Goal: Task Accomplishment & Management: Manage account settings

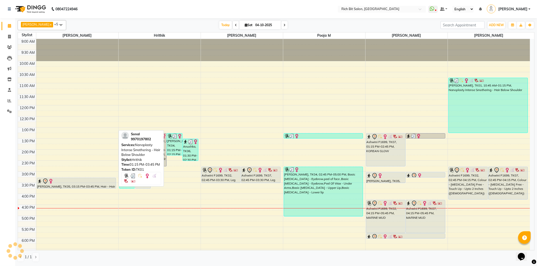
scroll to position [56, 0]
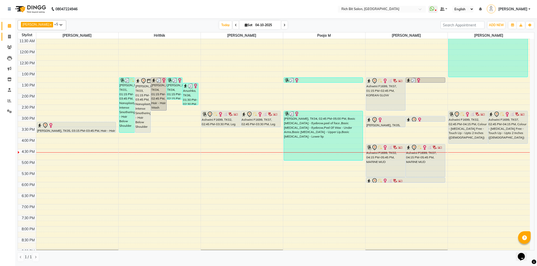
click at [9, 33] on link "Invoice" at bounding box center [8, 37] width 12 height 8
select select "service"
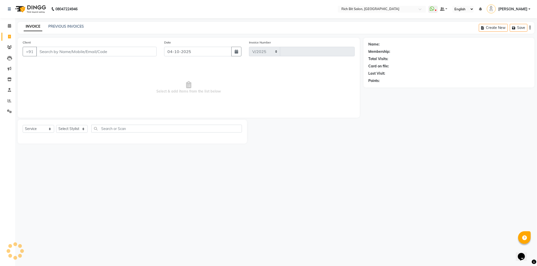
select select "609"
type input "1311"
click at [99, 51] on input "Client" at bounding box center [96, 52] width 120 height 10
type input "7709775969"
click at [147, 50] on span "Add Client" at bounding box center [144, 51] width 20 height 5
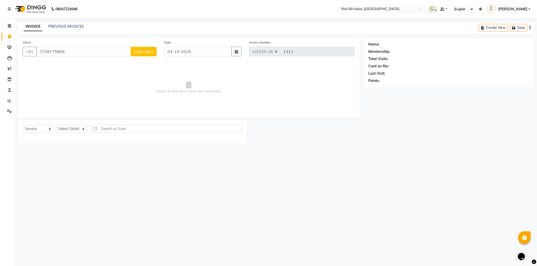
select select "22"
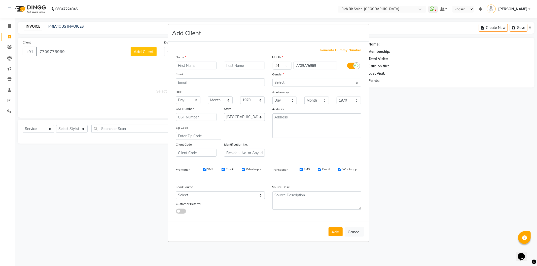
click at [190, 65] on input "text" at bounding box center [196, 66] width 41 height 8
type input "Bhagyashree"
click at [286, 82] on select "Select Male Female Other Prefer Not To Say" at bounding box center [316, 83] width 89 height 8
select select "female"
click at [272, 79] on select "Select Male Female Other Prefer Not To Say" at bounding box center [316, 83] width 89 height 8
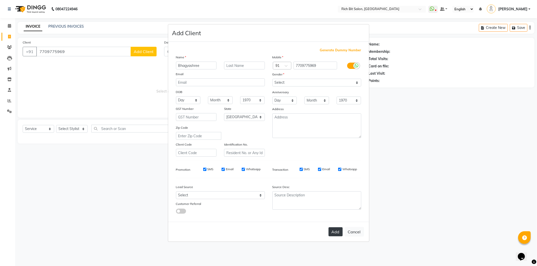
click at [335, 231] on button "Add" at bounding box center [335, 231] width 14 height 9
type input "77******69"
select select
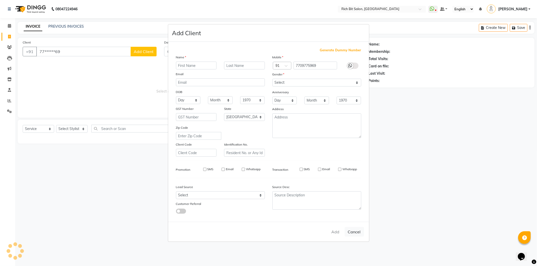
select select "null"
select select
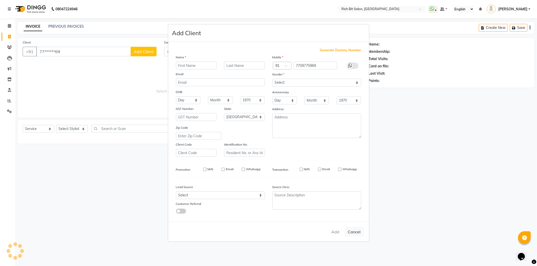
checkbox input "false"
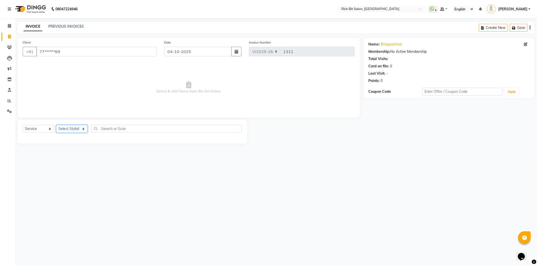
click at [64, 129] on select "Select Stylist Hrithik Mangesh NIKITA Parimal Kadam Pooja m Reception 1 Recepti…" at bounding box center [71, 129] width 31 height 8
select select "12878"
click at [56, 125] on select "Select Stylist Hrithik Mangesh NIKITA Parimal Kadam Pooja m Reception 1 Recepti…" at bounding box center [71, 129] width 31 height 8
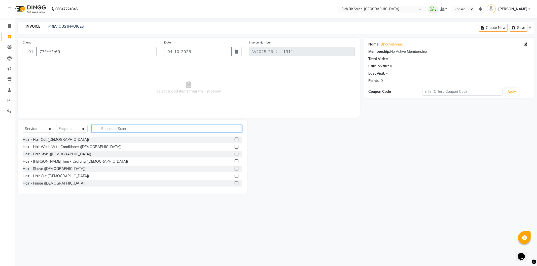
click at [128, 126] on input "text" at bounding box center [166, 129] width 150 height 8
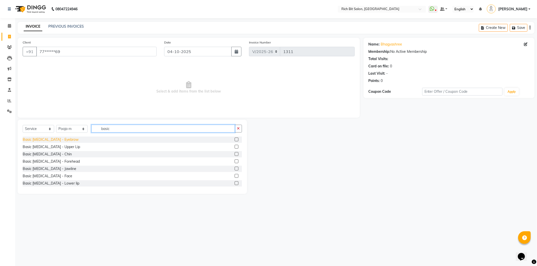
type input "basic"
click at [50, 138] on div "Basic [MEDICAL_DATA] - Eyebrow" at bounding box center [51, 139] width 56 height 5
checkbox input "false"
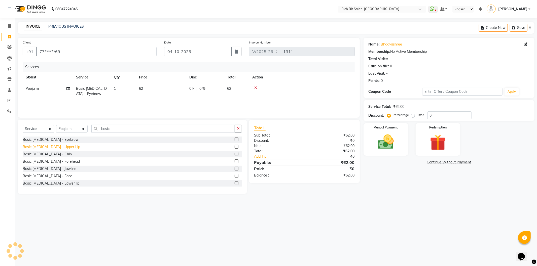
click at [49, 145] on div "Basic [MEDICAL_DATA] - Upper Lip" at bounding box center [51, 146] width 57 height 5
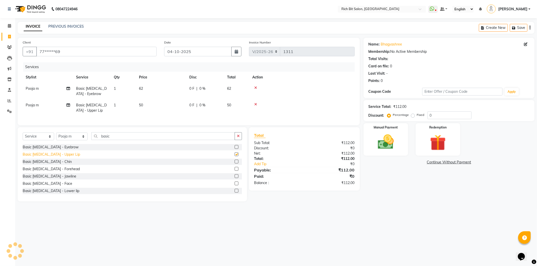
checkbox input "false"
click at [388, 145] on img at bounding box center [385, 142] width 27 height 19
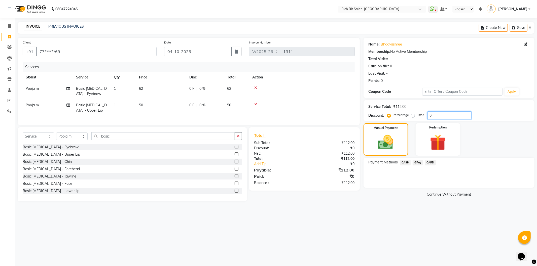
click at [460, 111] on div "Service Total: ₹112.00 Discount: Percentage Fixed 0" at bounding box center [448, 110] width 161 height 17
type input "020"
click at [417, 162] on span "GPay" at bounding box center [417, 163] width 10 height 6
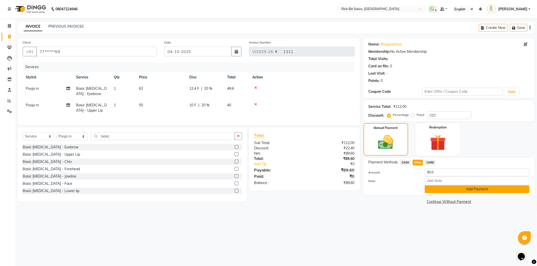
click at [428, 188] on button "Add Payment" at bounding box center [476, 189] width 105 height 8
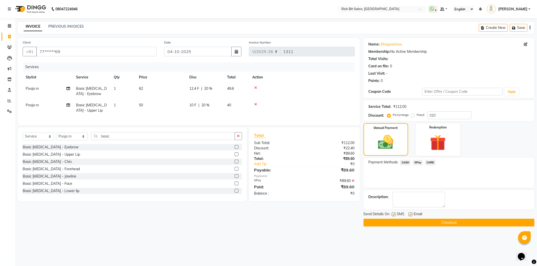
click at [418, 221] on button "Checkout" at bounding box center [448, 223] width 171 height 8
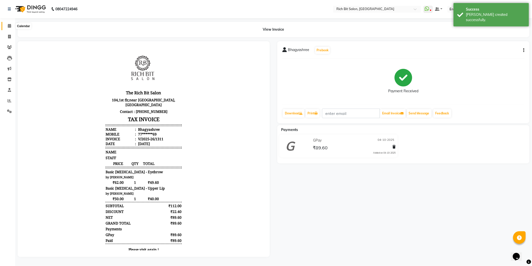
click at [8, 26] on icon at bounding box center [9, 26] width 3 height 4
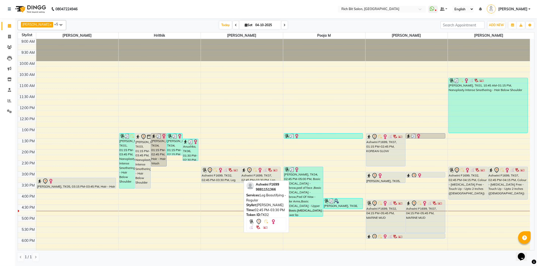
click at [220, 175] on div "Ashwini F1699, TK02, 02:45 PM-03:30 PM, Leg Beautifying - Regular" at bounding box center [221, 175] width 39 height 16
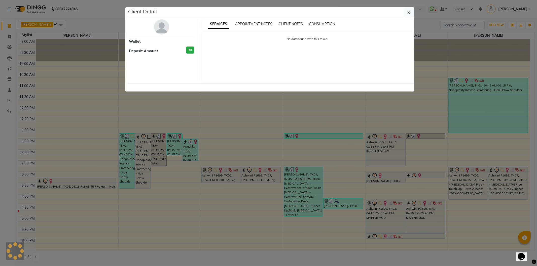
select select "7"
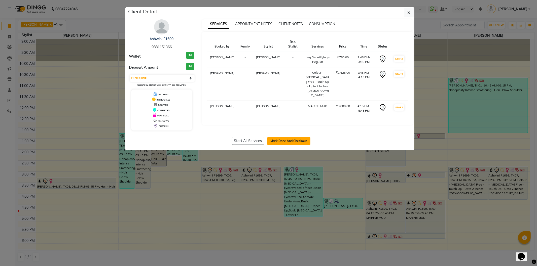
click at [289, 140] on button "Mark Done And Checkout" at bounding box center [288, 141] width 43 height 8
select select "service"
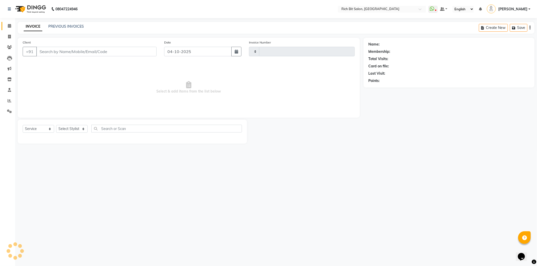
type input "1312"
select select "609"
type input "98******66"
select select "8681"
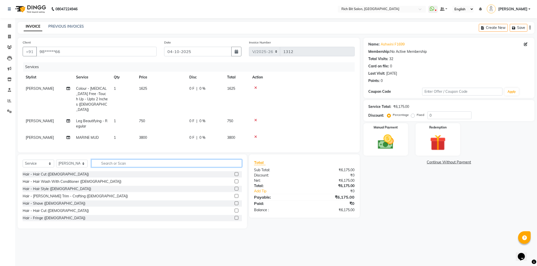
click at [104, 162] on input "text" at bounding box center [166, 164] width 150 height 8
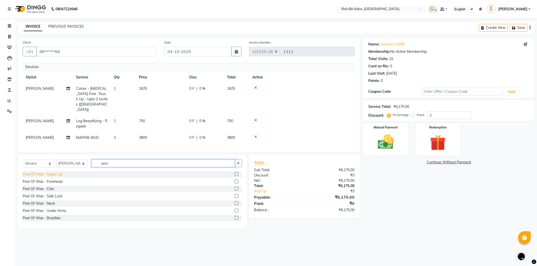
type input "peel"
click at [56, 174] on div "Peel Of Wax - Upper Lip" at bounding box center [43, 174] width 40 height 5
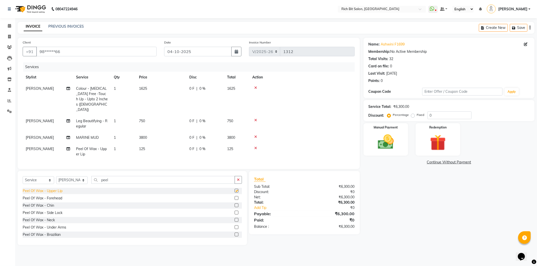
checkbox input "false"
click at [452, 115] on input "0" at bounding box center [449, 115] width 44 height 8
type input "020"
click at [382, 136] on img at bounding box center [385, 142] width 27 height 19
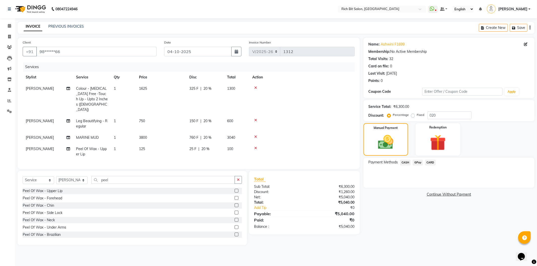
click at [404, 162] on span "CASH" at bounding box center [405, 163] width 11 height 6
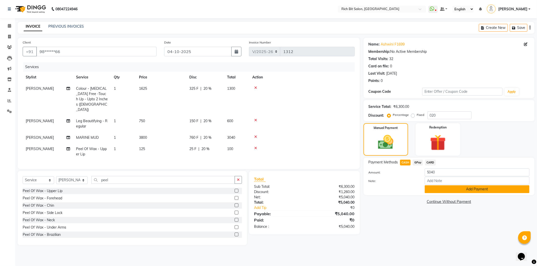
click at [441, 189] on button "Add Payment" at bounding box center [476, 189] width 105 height 8
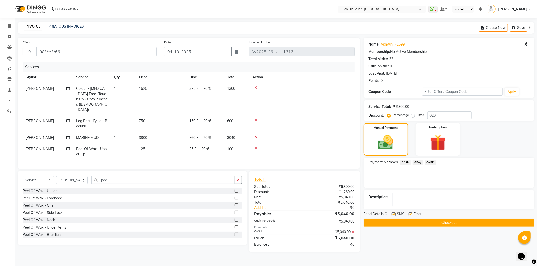
click at [431, 224] on button "Checkout" at bounding box center [448, 223] width 171 height 8
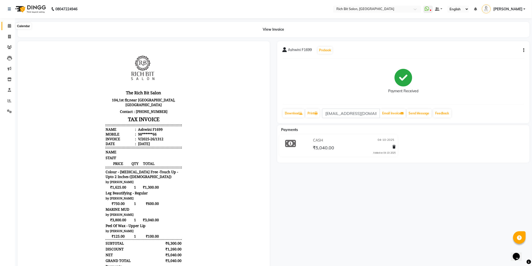
click at [9, 25] on icon at bounding box center [9, 26] width 3 height 4
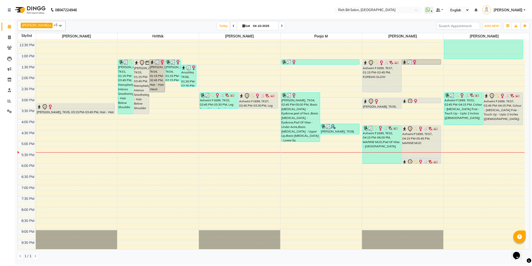
scroll to position [84, 0]
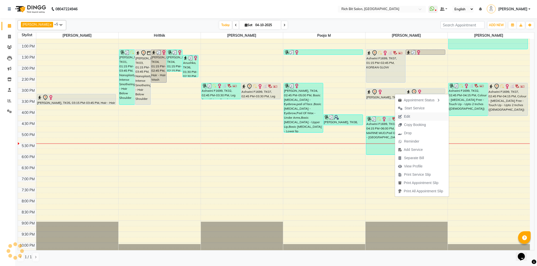
click at [403, 116] on span "Edit" at bounding box center [404, 116] width 18 height 8
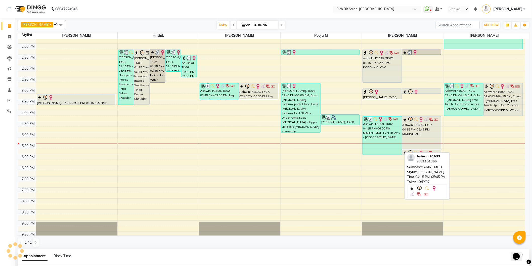
select select "tentative"
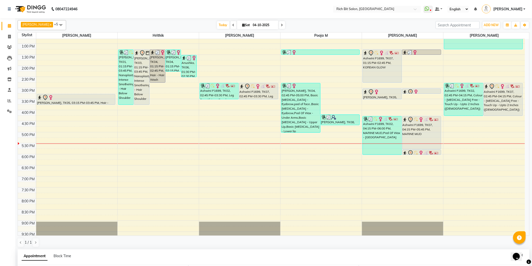
scroll to position [86, 0]
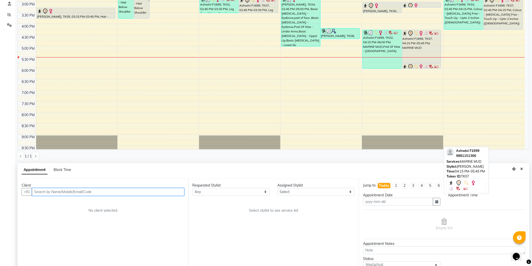
type input "04-10-2025"
select select "900"
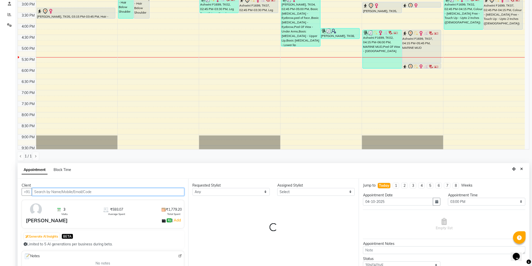
select select "8677"
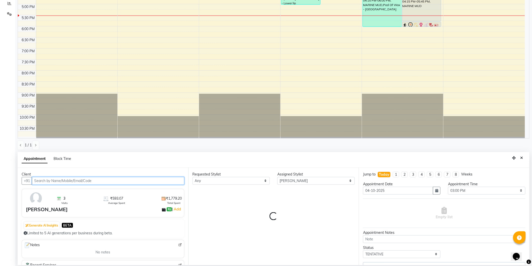
select select "236"
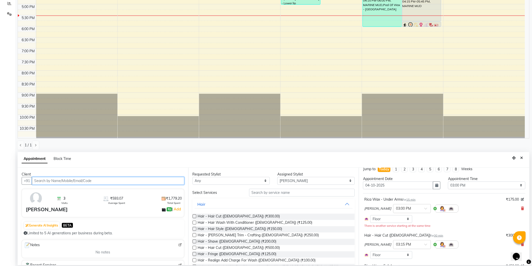
scroll to position [0, 0]
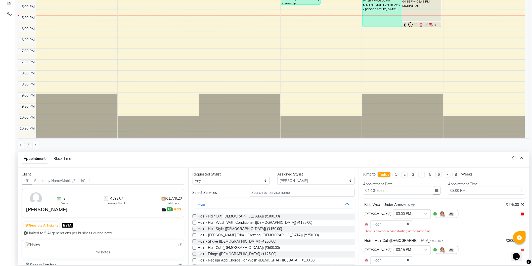
click at [522, 213] on icon at bounding box center [523, 214] width 3 height 4
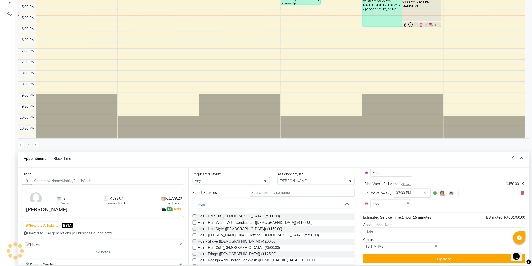
scroll to position [58, 0]
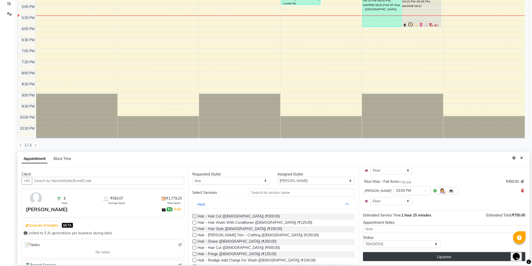
click at [412, 255] on button "Update" at bounding box center [444, 256] width 163 height 9
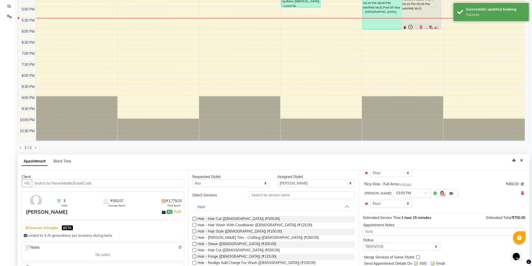
scroll to position [97, 0]
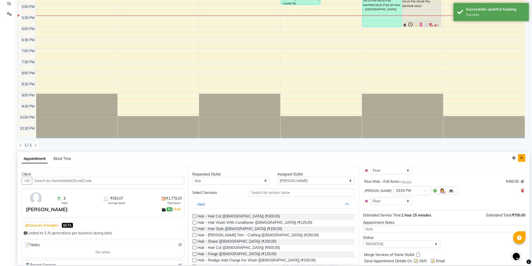
click at [523, 156] on icon "Close" at bounding box center [522, 158] width 3 height 4
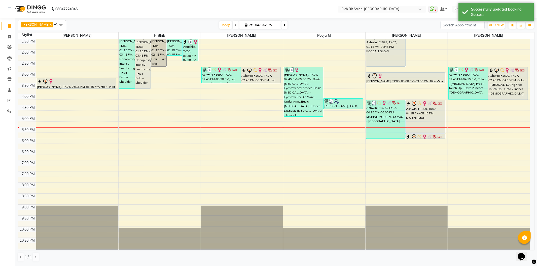
scroll to position [100, 0]
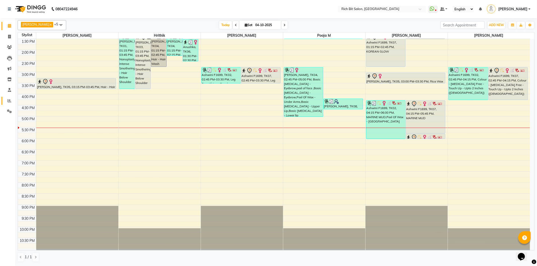
click at [7, 97] on link "Reports" at bounding box center [8, 101] width 12 height 8
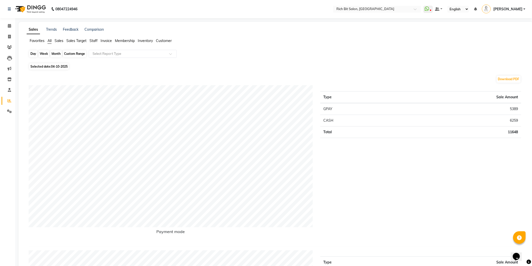
click at [31, 52] on div "Day" at bounding box center [33, 53] width 8 height 7
select select "10"
select select "2025"
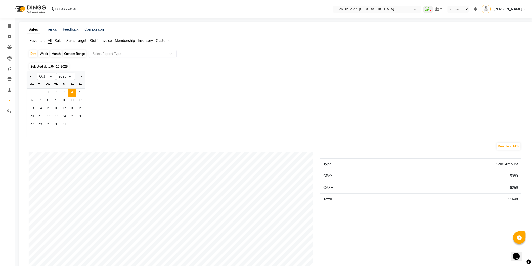
click at [62, 39] on span "Sales" at bounding box center [59, 40] width 9 height 5
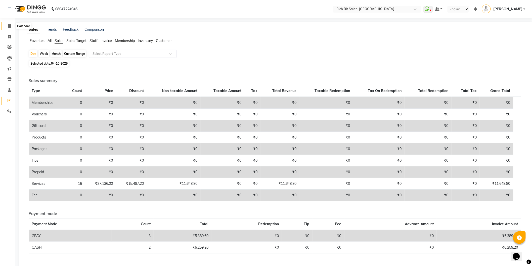
click at [9, 26] on icon at bounding box center [9, 26] width 3 height 4
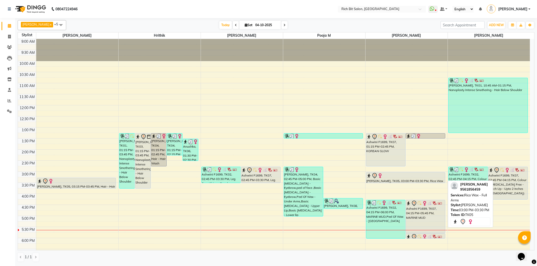
click at [419, 180] on div "[PERSON_NAME], TK05, 03:00 PM-03:30 PM, Rica Wax - Full Arms" at bounding box center [405, 178] width 79 height 10
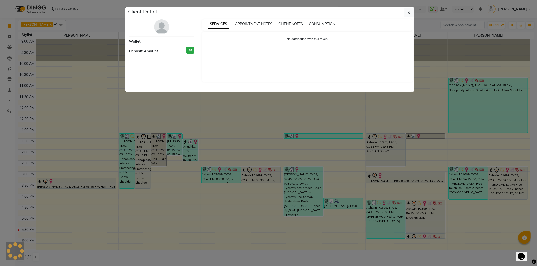
select select "7"
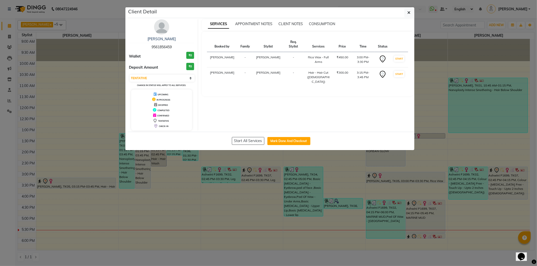
click at [288, 146] on div "Start All Services Mark Done And Checkout" at bounding box center [271, 141] width 286 height 18
click at [297, 139] on button "Mark Done And Checkout" at bounding box center [288, 141] width 43 height 8
select select "service"
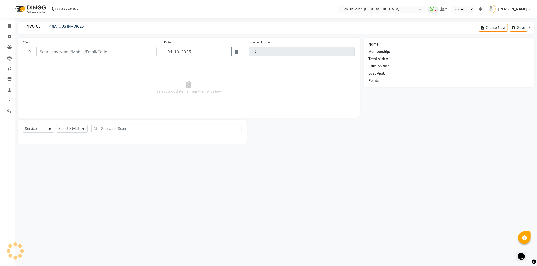
type input "1313"
select select "609"
type input "95******59"
select select "8681"
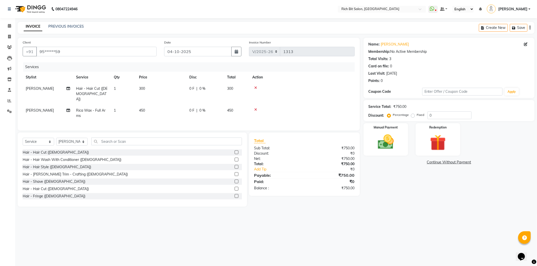
click at [203, 108] on span "0 %" at bounding box center [202, 110] width 6 height 5
select select "8681"
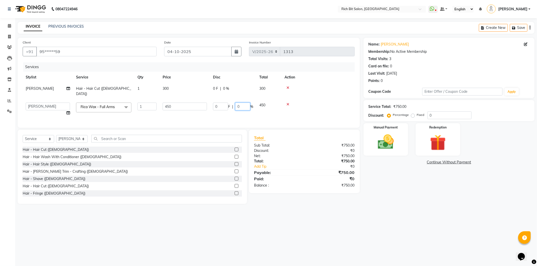
click at [240, 103] on input "0" at bounding box center [242, 107] width 15 height 8
type input "020"
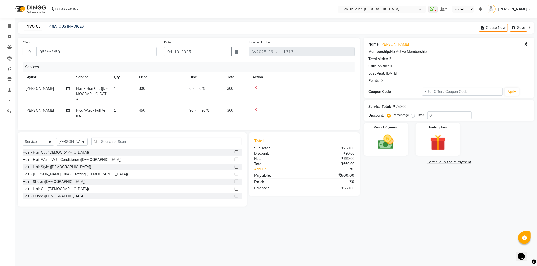
click at [240, 110] on tr "Santoshi Rica Wax - Full Arms 1 450 90 F | 20 % 360" at bounding box center [189, 113] width 332 height 17
click at [382, 145] on img at bounding box center [385, 142] width 27 height 19
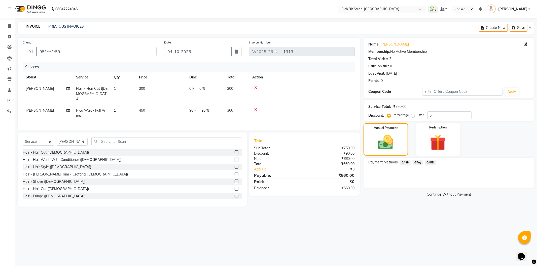
click at [418, 163] on span "GPay" at bounding box center [417, 163] width 10 height 6
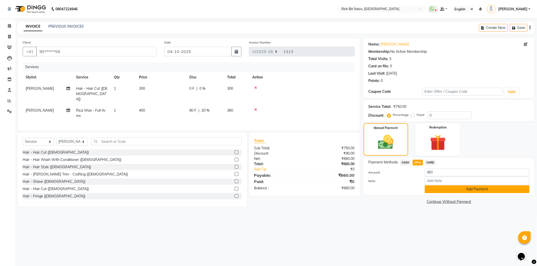
click at [433, 189] on button "Add Payment" at bounding box center [476, 189] width 105 height 8
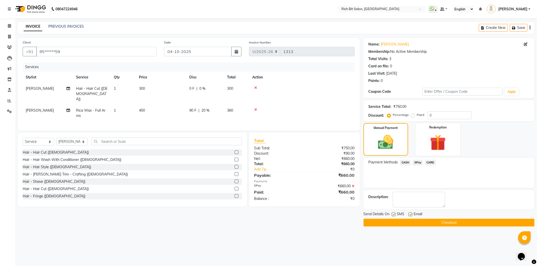
click at [430, 221] on button "Checkout" at bounding box center [448, 223] width 171 height 8
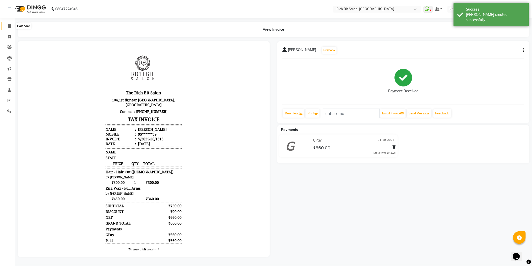
click at [8, 24] on icon at bounding box center [9, 26] width 3 height 4
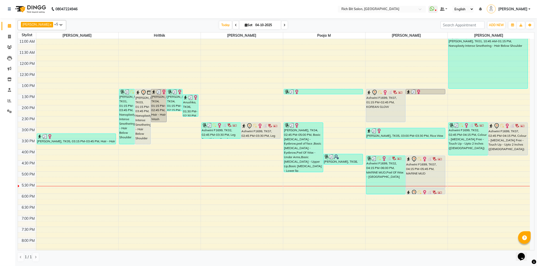
scroll to position [44, 0]
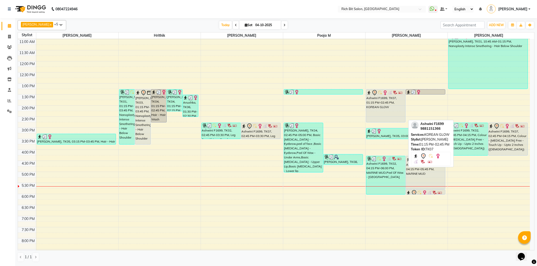
click at [384, 107] on div "Ashwini F1699, TK07, 01:15 PM-02:45 PM, KOREAN GLOW" at bounding box center [385, 106] width 39 height 33
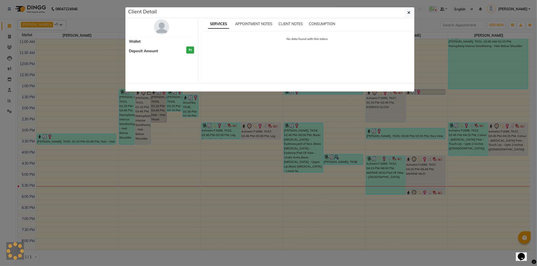
select select "7"
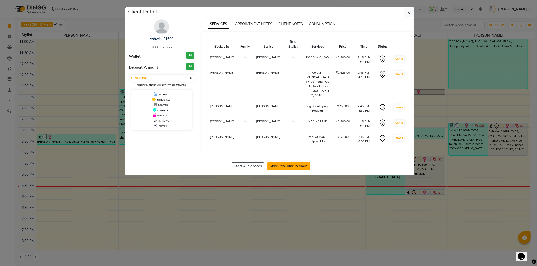
click at [294, 162] on button "Mark Done And Checkout" at bounding box center [288, 166] width 43 height 8
select select "service"
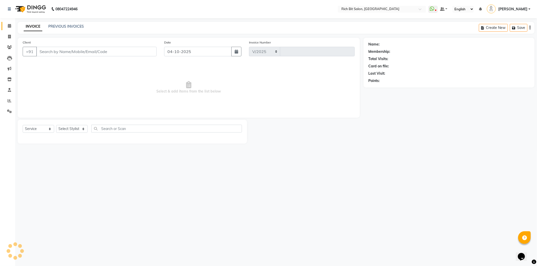
select select "609"
type input "1314"
type input "98******66"
select select "8681"
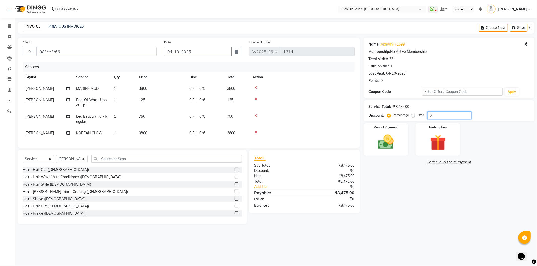
click at [446, 115] on input "0" at bounding box center [449, 115] width 44 height 8
type input "020"
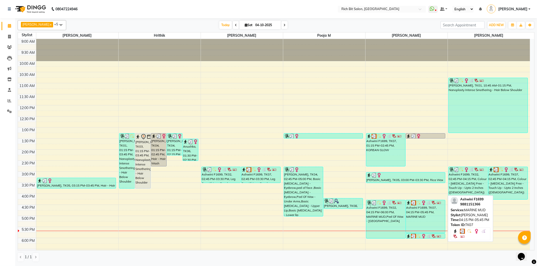
click at [426, 218] on div "Ashwini F1699, TK07, 04:15 PM-05:45 PM, MARINE MUD" at bounding box center [425, 216] width 39 height 33
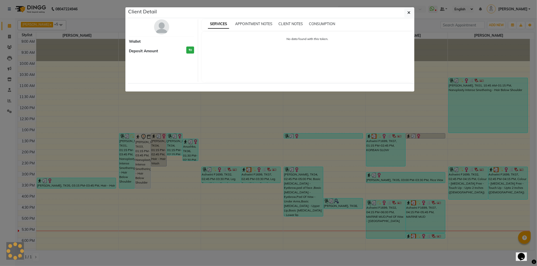
select select "3"
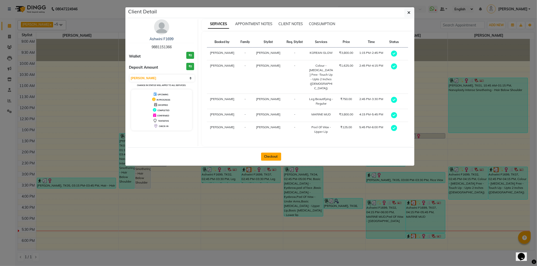
click at [267, 153] on button "Checkout" at bounding box center [271, 157] width 20 height 8
select select "609"
select select "service"
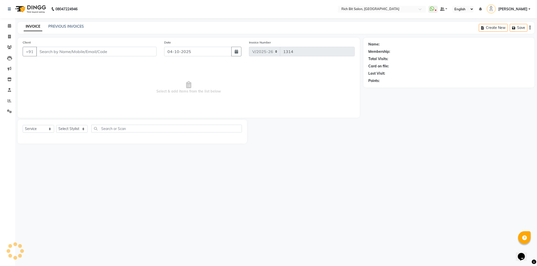
type input "98******66"
select select "30544"
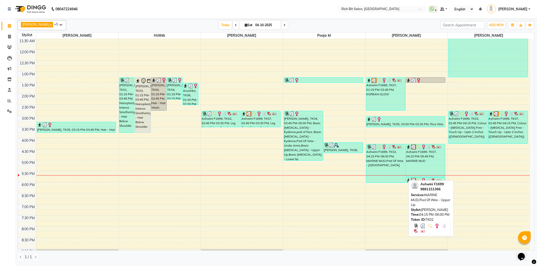
click at [379, 163] on div "Ashwini F1699, TK02, 04:15 PM-06:00 PM, MARINE MUD,Peel Of Wax - [GEOGRAPHIC_DA…" at bounding box center [385, 163] width 39 height 38
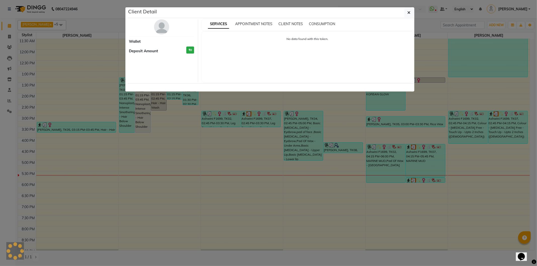
select select "3"
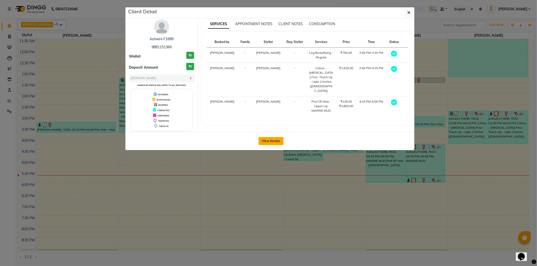
click at [272, 140] on button "View Invoice" at bounding box center [270, 141] width 25 height 8
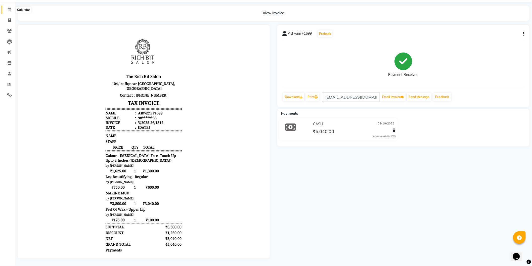
click at [7, 7] on span at bounding box center [9, 10] width 9 height 6
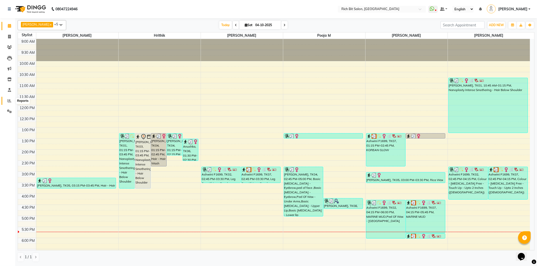
click at [6, 102] on span at bounding box center [9, 101] width 9 height 6
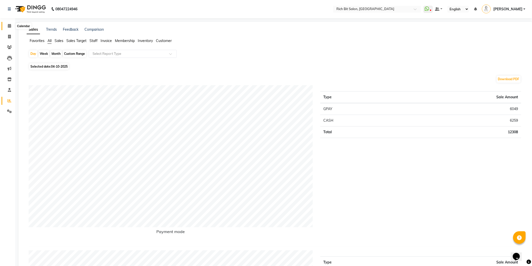
click at [9, 27] on icon at bounding box center [9, 26] width 3 height 4
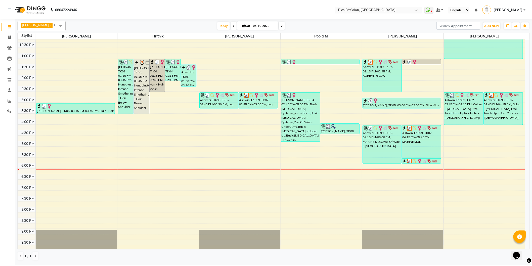
scroll to position [62, 0]
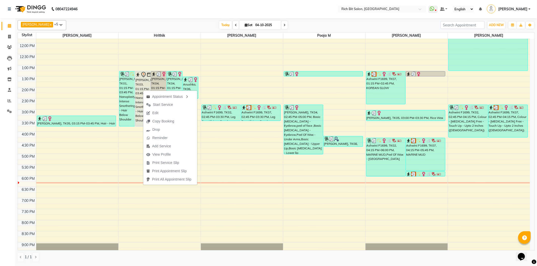
click at [154, 112] on span "Edit" at bounding box center [155, 112] width 6 height 5
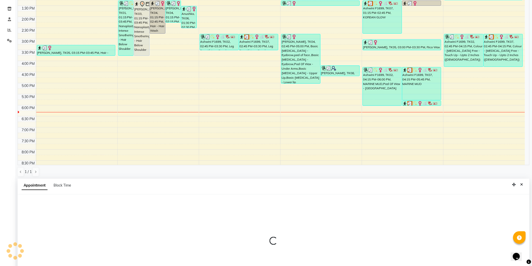
scroll to position [86, 0]
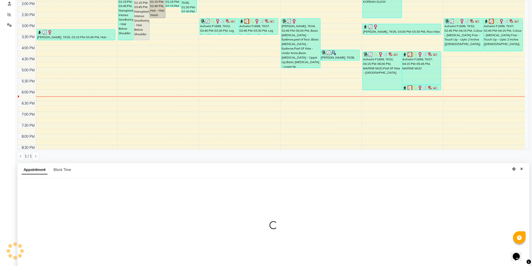
select select "tentative"
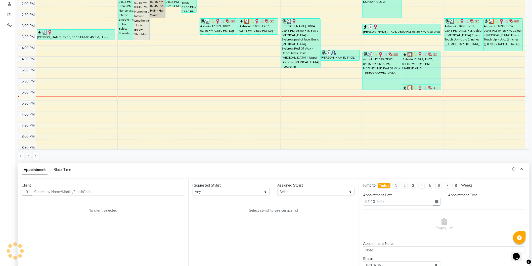
select select "22908"
select select "795"
select select "236"
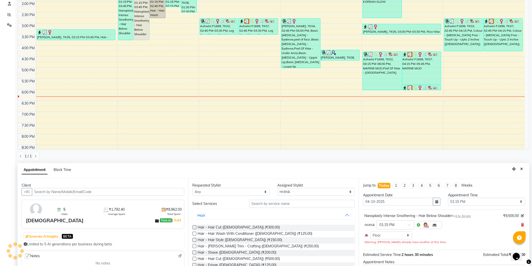
scroll to position [114, 0]
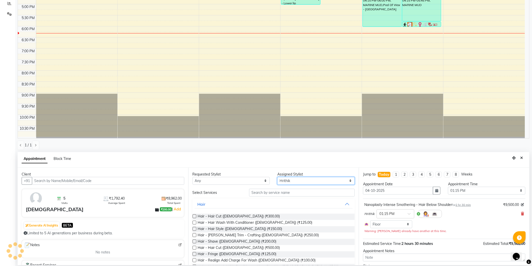
click at [286, 181] on select "Select [PERSON_NAME] [MEDICAL_DATA][PERSON_NAME] [PERSON_NAME] [PERSON_NAME]" at bounding box center [316, 181] width 77 height 8
select select "30544"
click at [278, 177] on select "Select [PERSON_NAME] [MEDICAL_DATA][PERSON_NAME] [PERSON_NAME] [PERSON_NAME]" at bounding box center [316, 181] width 77 height 8
click at [270, 192] on input "text" at bounding box center [302, 193] width 106 height 8
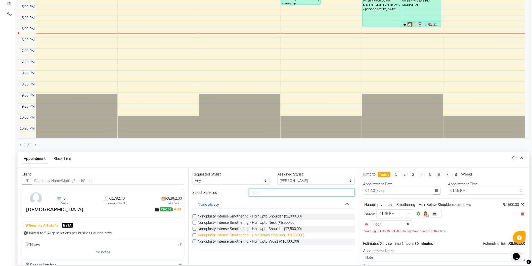
type input "nano"
click at [303, 233] on span "Nanoplasty Intense Smothering - Hair Below Shoulder (₹9,500.00)" at bounding box center [251, 236] width 107 height 6
checkbox input "false"
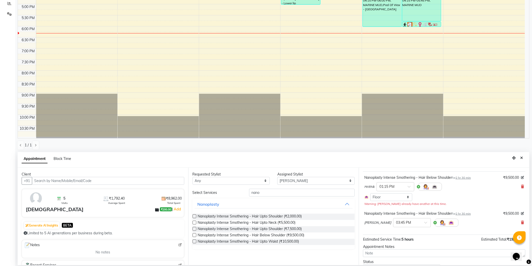
scroll to position [51, 0]
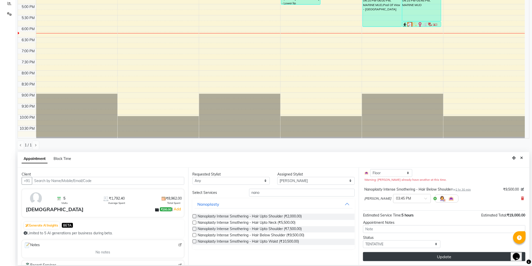
click at [458, 257] on button "Update" at bounding box center [444, 256] width 163 height 9
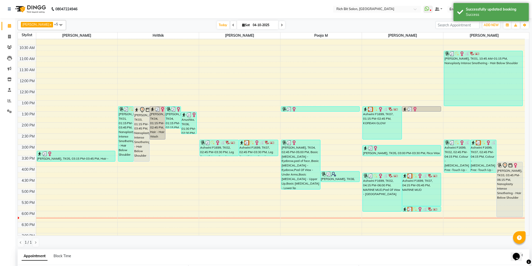
scroll to position [87, 0]
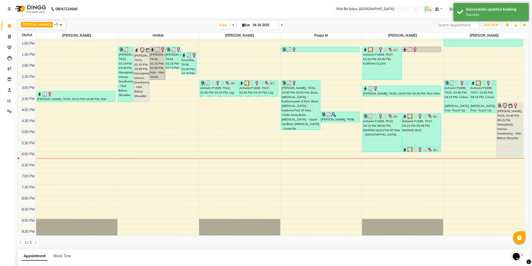
drag, startPoint x: 156, startPoint y: 66, endPoint x: 154, endPoint y: 106, distance: 40.1
click at [155, 100] on div "9:00 AM 9:30 AM 10:00 AM 10:30 AM 11:00 AM 11:30 AM 12:00 PM 12:30 PM 1:00 PM 1…" at bounding box center [271, 107] width 507 height 310
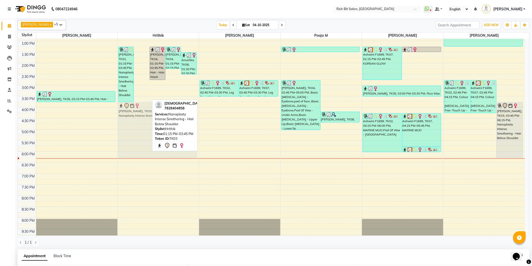
drag, startPoint x: 140, startPoint y: 87, endPoint x: 147, endPoint y: 138, distance: 51.5
click at [146, 139] on div "[PERSON_NAME], TK01, 01:15 PM-03:45 PM, Nanoplasty Intense Smothering - Hair Be…" at bounding box center [158, 107] width 81 height 310
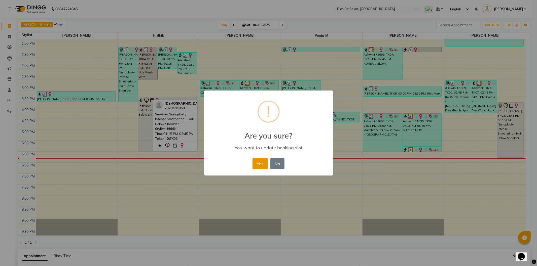
click at [256, 162] on button "Yes" at bounding box center [259, 163] width 15 height 11
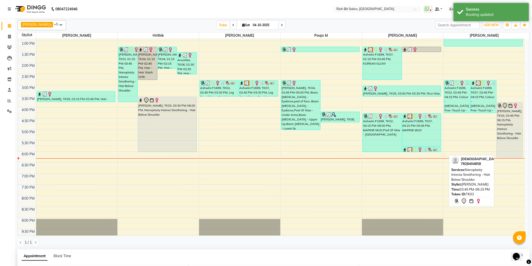
click at [506, 121] on div "[PERSON_NAME], TK03, 03:45 PM-06:15 PM, Nanoplasty Intense Smothering - Hair Be…" at bounding box center [510, 130] width 26 height 55
click at [506, 122] on div "[PERSON_NAME], TK03, 03:45 PM-06:15 PM, Nanoplasty Intense Smothering - Hair Be…" at bounding box center [510, 130] width 26 height 55
select select "7"
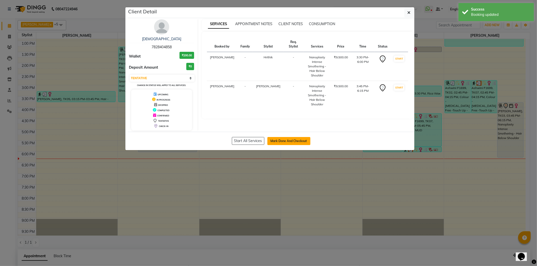
click at [287, 140] on button "Mark Done And Checkout" at bounding box center [288, 141] width 43 height 8
select select "service"
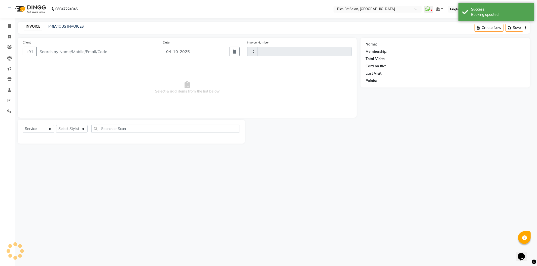
type input "1314"
select select "609"
type input "78******58"
select select "30544"
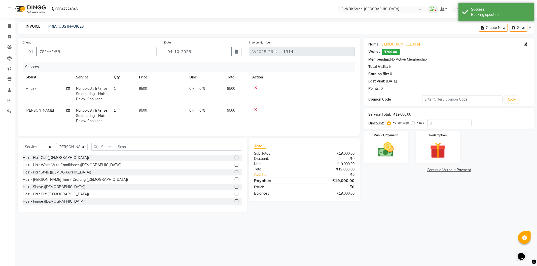
click at [192, 89] on span "0 F" at bounding box center [191, 88] width 5 height 5
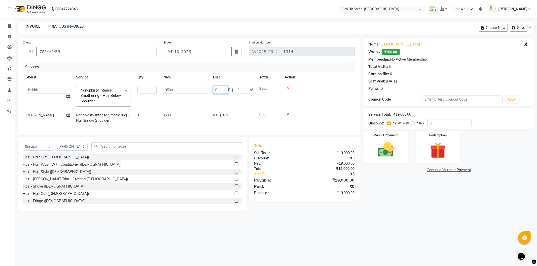
click at [221, 89] on input "0" at bounding box center [220, 90] width 15 height 8
type input "06750"
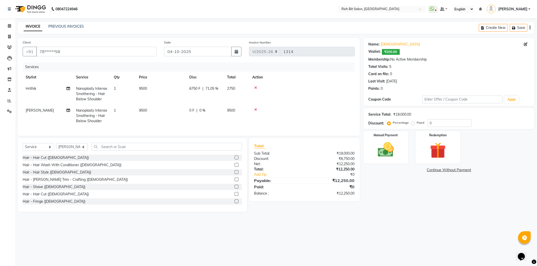
click at [213, 98] on td "6750 F | 71.05 %" at bounding box center [205, 94] width 38 height 22
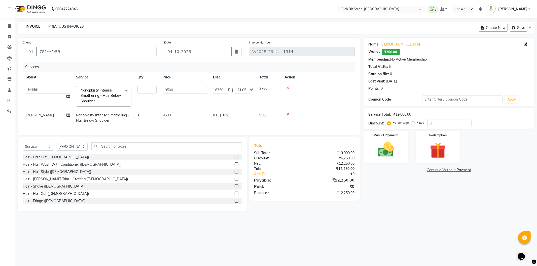
click at [223, 115] on span "0 %" at bounding box center [226, 115] width 6 height 5
select select "30544"
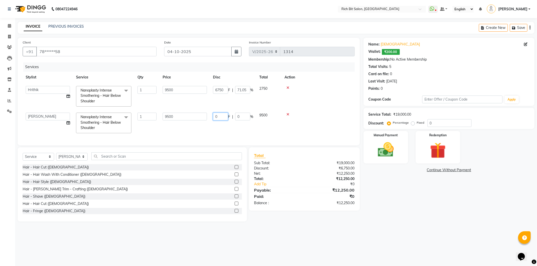
click at [222, 117] on input "0" at bounding box center [220, 117] width 15 height 8
type input "06750"
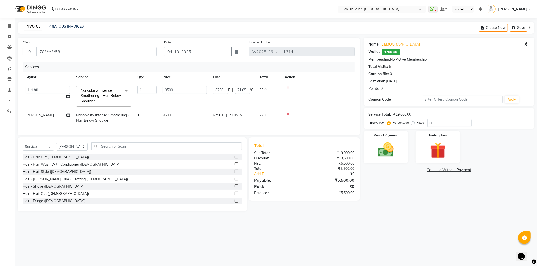
click at [221, 128] on div "Services Stylist Service Qty Price Disc Total Action [PERSON_NAME] [MEDICAL_DAT…" at bounding box center [189, 96] width 332 height 68
click at [384, 144] on img at bounding box center [385, 149] width 27 height 19
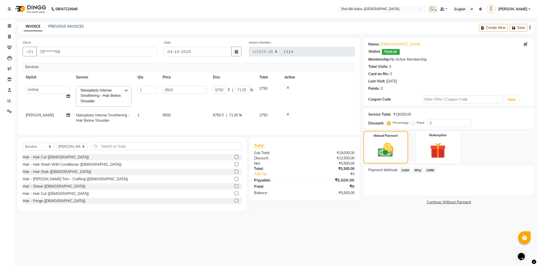
click at [417, 166] on div "Payment Methods CASH GPay CARD" at bounding box center [448, 181] width 171 height 30
click at [417, 168] on span "GPay" at bounding box center [417, 171] width 10 height 6
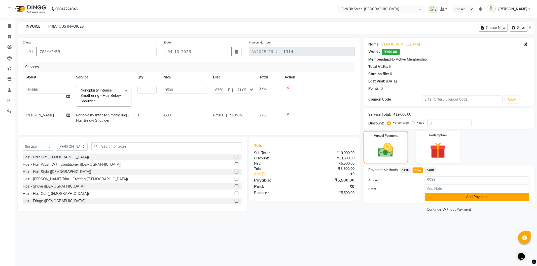
click at [433, 197] on button "Add Payment" at bounding box center [476, 197] width 105 height 8
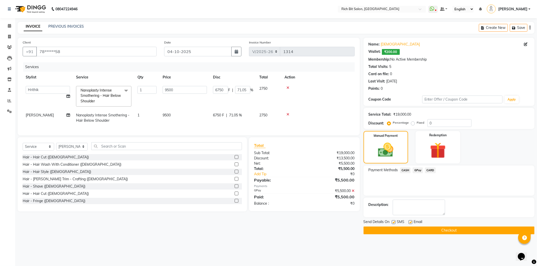
click at [418, 228] on button "Checkout" at bounding box center [448, 231] width 171 height 8
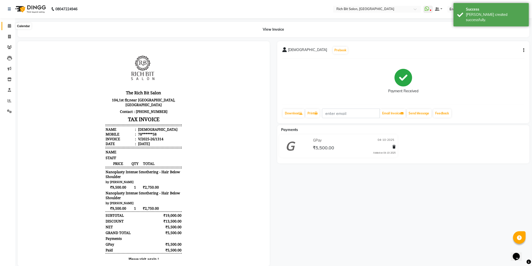
click at [9, 24] on icon at bounding box center [9, 26] width 3 height 4
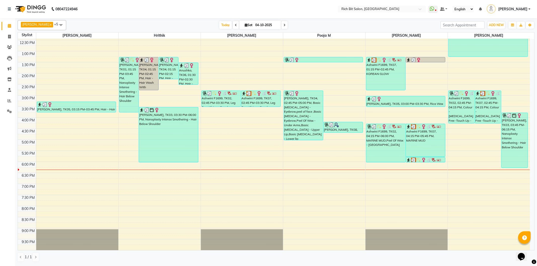
scroll to position [44, 0]
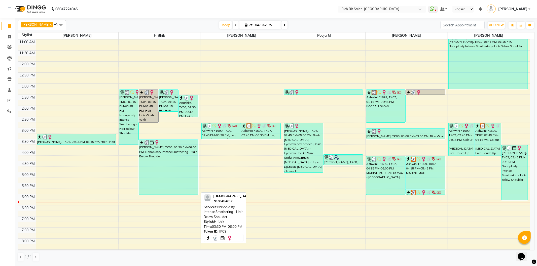
click at [156, 159] on div "[PERSON_NAME], TK03, 03:30 PM-06:00 PM, Nanoplasty Intense Smothering - Hair Be…" at bounding box center [168, 167] width 59 height 55
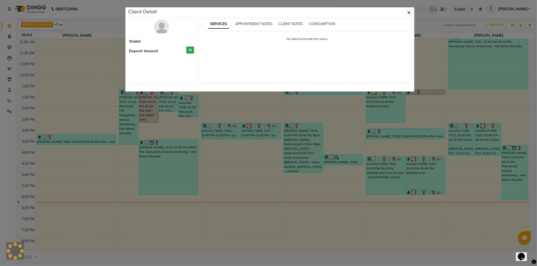
select select "3"
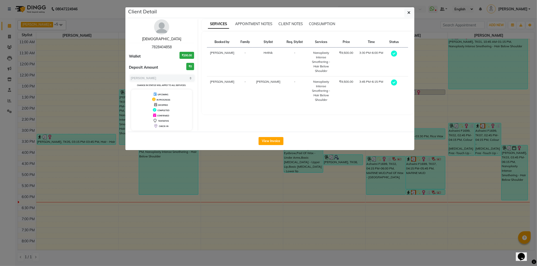
click at [156, 39] on link "[DEMOGRAPHIC_DATA]" at bounding box center [161, 39] width 39 height 5
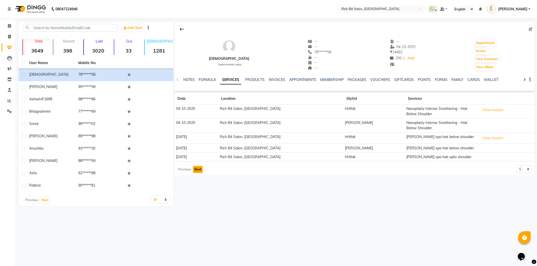
click at [197, 170] on button "Next" at bounding box center [198, 169] width 10 height 7
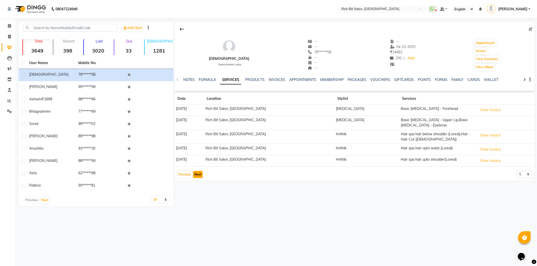
click at [197, 173] on button "Next" at bounding box center [198, 174] width 10 height 7
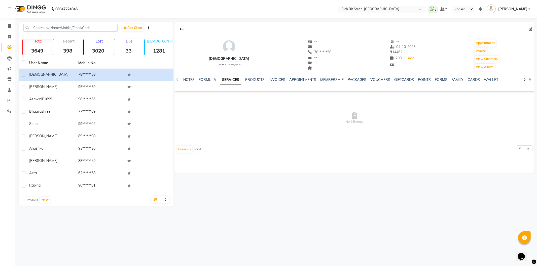
click at [197, 173] on div "[PERSON_NAME] [DEMOGRAPHIC_DATA] -- -- 78******58 -- -- -- -- [DATE] ₹ 14462 20…" at bounding box center [354, 97] width 360 height 151
click at [179, 25] on button at bounding box center [181, 29] width 11 height 10
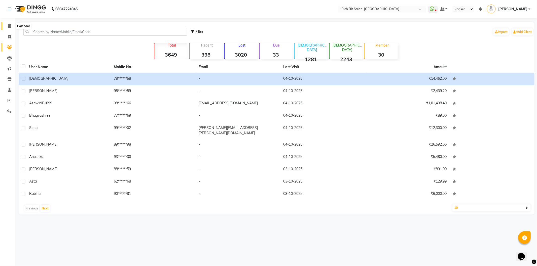
click at [8, 25] on icon at bounding box center [9, 26] width 3 height 4
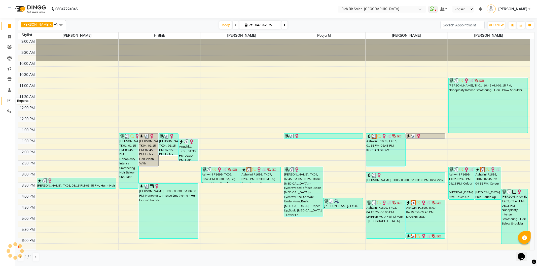
click at [5, 100] on span at bounding box center [9, 101] width 9 height 6
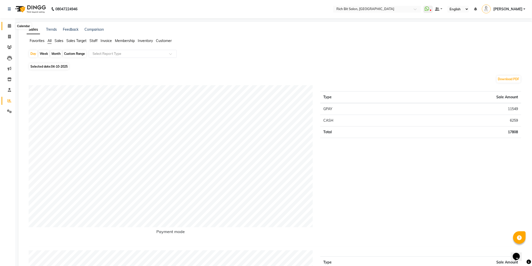
click at [9, 24] on icon at bounding box center [9, 26] width 3 height 4
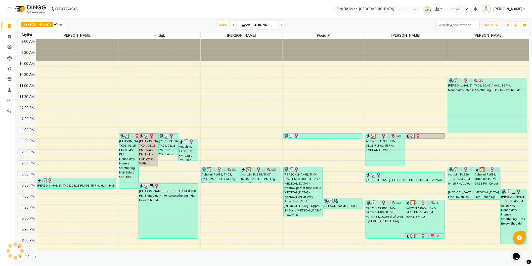
scroll to position [90, 0]
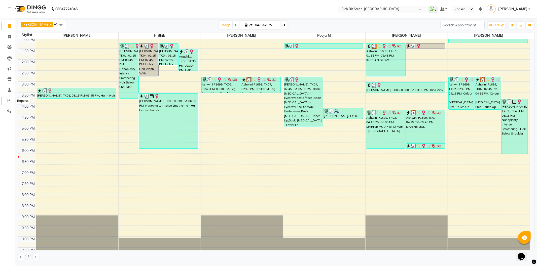
click at [12, 100] on span at bounding box center [9, 101] width 9 height 6
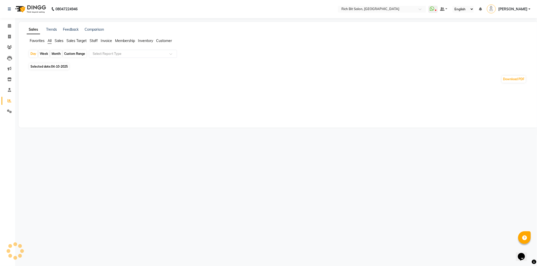
click at [55, 52] on div "Month" at bounding box center [56, 53] width 12 height 7
click at [52, 67] on span "04-10-2025" at bounding box center [59, 67] width 17 height 4
select select "10"
select select "2025"
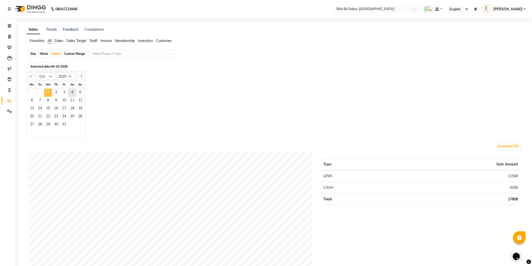
click at [46, 94] on span "1" at bounding box center [48, 93] width 8 height 8
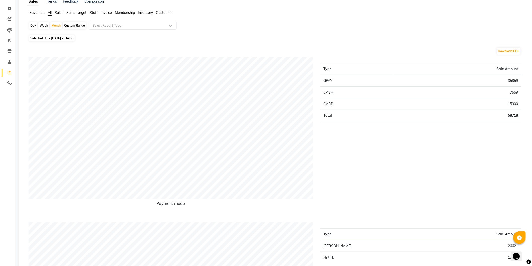
scroll to position [28, 0]
click at [10, 6] on span at bounding box center [9, 9] width 9 height 6
select select "service"
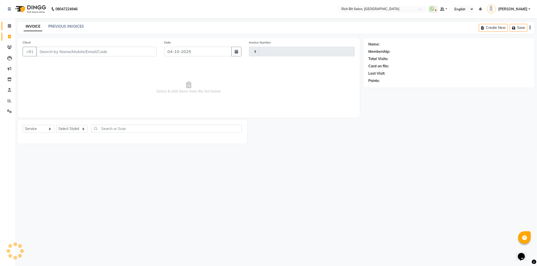
type input "1315"
select select "609"
click at [8, 28] on span at bounding box center [9, 26] width 9 height 6
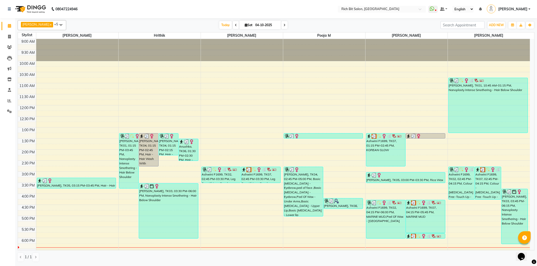
click at [283, 25] on icon at bounding box center [284, 25] width 2 height 3
type input "05-10-2025"
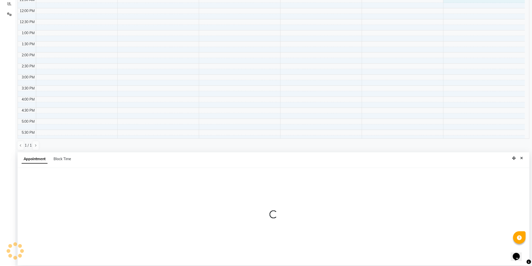
scroll to position [97, 0]
select select "30544"
select select "690"
select select "tentative"
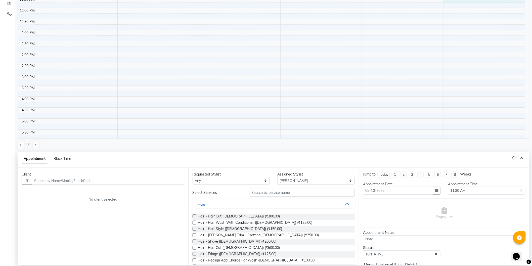
drag, startPoint x: 90, startPoint y: 180, endPoint x: 76, endPoint y: 168, distance: 18.2
click at [90, 179] on input "text" at bounding box center [108, 181] width 152 height 8
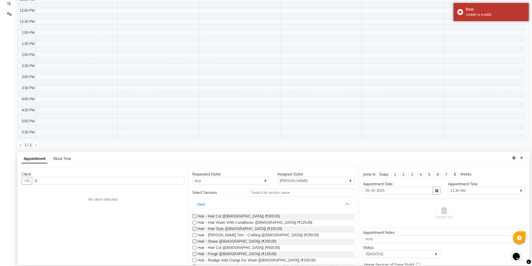
type input "."
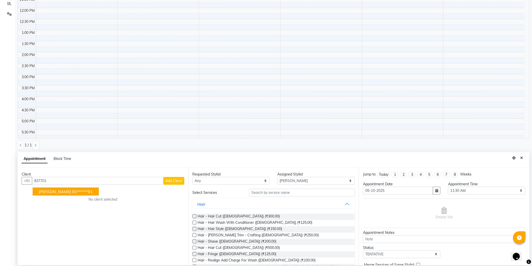
click at [82, 192] on ngb-highlight "83******81" at bounding box center [82, 191] width 21 height 5
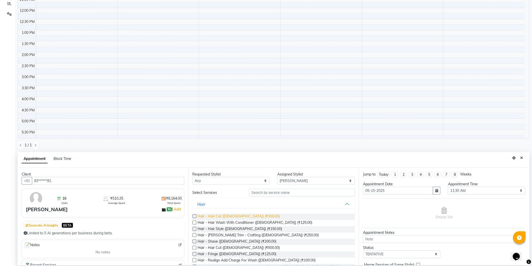
type input "83******81"
click at [233, 217] on span "Hair - Hair Cut ([DEMOGRAPHIC_DATA]) (₹300.00)" at bounding box center [239, 217] width 82 height 6
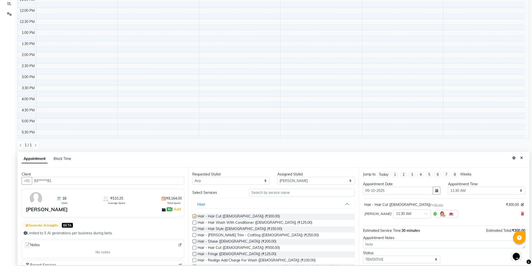
checkbox input "false"
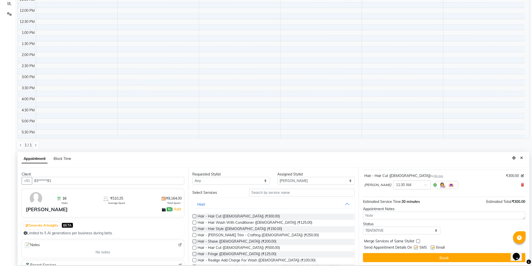
scroll to position [30, 0]
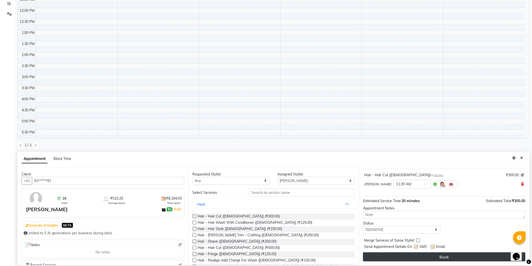
click at [464, 260] on button "Book" at bounding box center [444, 257] width 163 height 9
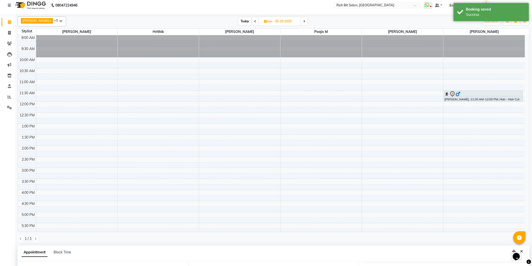
scroll to position [0, 0]
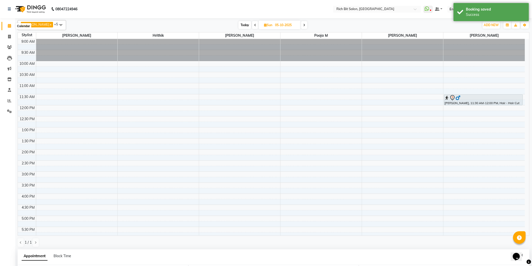
click at [8, 24] on icon at bounding box center [9, 26] width 3 height 4
click at [244, 24] on span "Today" at bounding box center [245, 25] width 13 height 8
type input "04-10-2025"
select select "690"
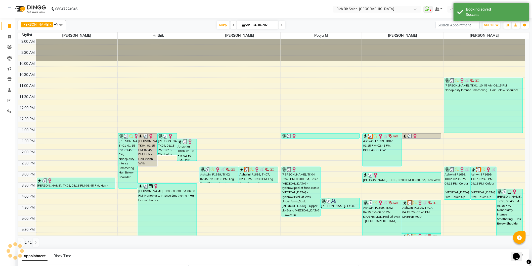
scroll to position [114, 0]
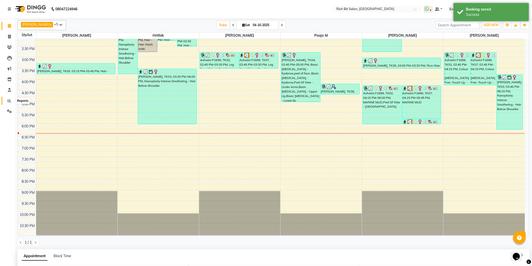
click at [9, 98] on span at bounding box center [9, 101] width 9 height 6
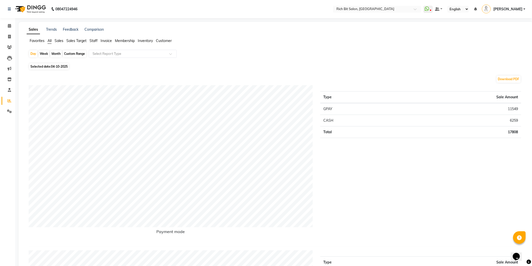
click at [53, 64] on span "Selected date: [DATE]" at bounding box center [49, 66] width 40 height 6
select select "10"
select select "2025"
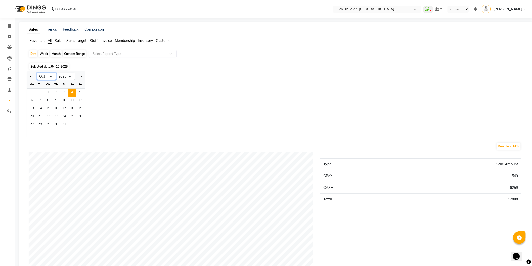
click at [49, 75] on select "Jan Feb Mar Apr May Jun [DATE] Aug Sep Oct Nov Dec" at bounding box center [46, 77] width 19 height 8
select select "9"
click at [37, 73] on select "Jan Feb Mar Apr May Jun [DATE] Aug Sep Oct Nov Dec" at bounding box center [46, 77] width 19 height 8
click at [29, 92] on span "1" at bounding box center [32, 93] width 8 height 8
click at [56, 55] on div "Month" at bounding box center [56, 53] width 12 height 7
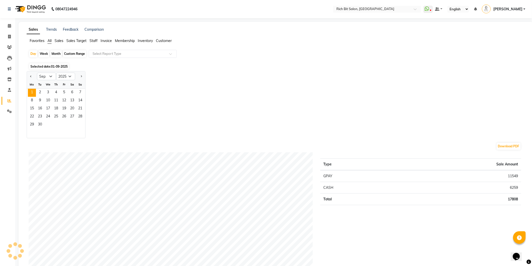
select select "9"
select select "2025"
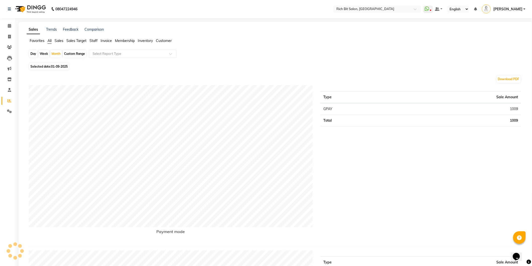
click at [61, 64] on span "Selected date: [DATE]" at bounding box center [49, 66] width 40 height 6
select select "9"
select select "2025"
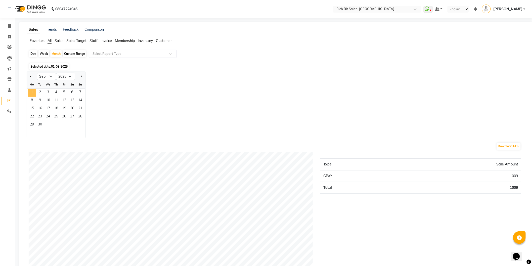
click at [34, 90] on span "1" at bounding box center [32, 93] width 8 height 8
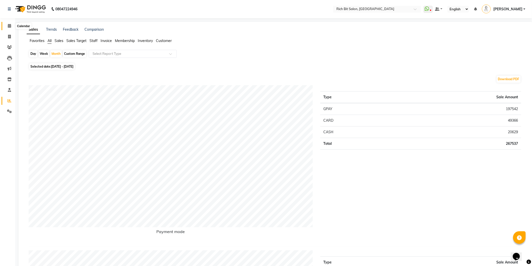
click at [9, 25] on icon at bounding box center [9, 26] width 3 height 4
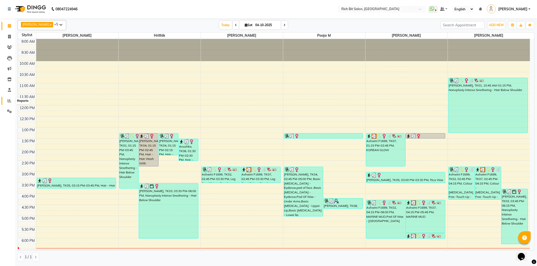
click at [7, 99] on span at bounding box center [9, 101] width 9 height 6
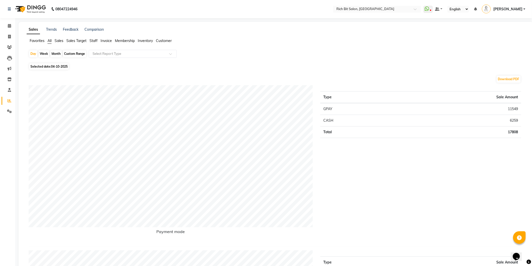
click at [51, 66] on span "Selected date: [DATE]" at bounding box center [49, 66] width 40 height 6
select select "10"
select select "2025"
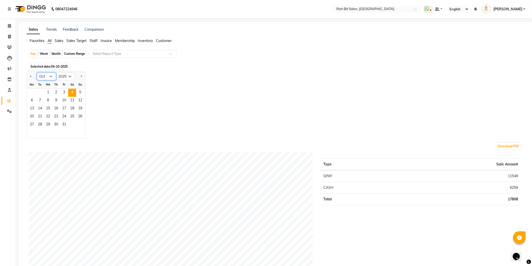
click at [51, 77] on select "Jan Feb Mar Apr May Jun [DATE] Aug Sep Oct Nov Dec" at bounding box center [46, 77] width 19 height 8
select select "9"
click at [37, 73] on select "Jan Feb Mar Apr May Jun [DATE] Aug Sep Oct Nov Dec" at bounding box center [46, 77] width 19 height 8
click at [55, 54] on div "Month" at bounding box center [56, 53] width 12 height 7
select select "10"
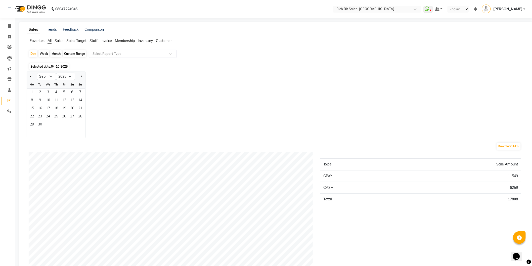
select select "2025"
drag, startPoint x: 46, startPoint y: 92, endPoint x: 233, endPoint y: 107, distance: 187.1
click at [261, 102] on div "Jan Feb Mar Apr May Jun [DATE] Aug Sep Oct Nov [DATE] 2016 2017 2018 2019 2020 …" at bounding box center [276, 104] width 499 height 67
click at [47, 76] on select "Jan Feb Mar Apr May Jun [DATE] Aug Sep Oct Nov Dec" at bounding box center [46, 77] width 19 height 8
select select "9"
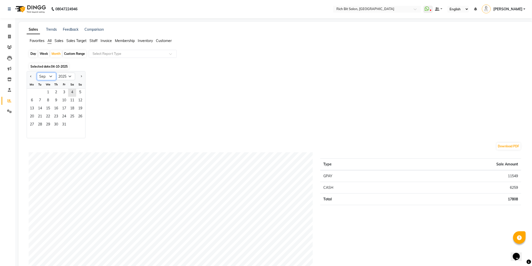
click at [37, 73] on select "Jan Feb Mar Apr May Jun [DATE] Aug Sep Oct Nov Dec" at bounding box center [46, 77] width 19 height 8
click at [32, 91] on span "1" at bounding box center [32, 93] width 8 height 8
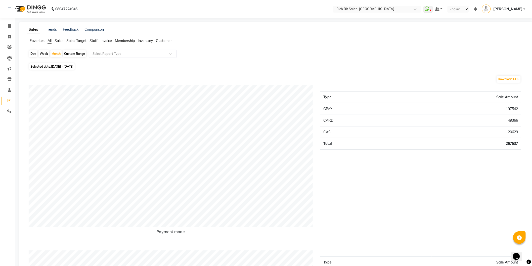
click at [8, 21] on li "Calendar" at bounding box center [7, 26] width 15 height 11
drag, startPoint x: 9, startPoint y: 21, endPoint x: 9, endPoint y: 24, distance: 2.5
click at [9, 22] on li "Calendar" at bounding box center [7, 26] width 15 height 11
click at [9, 24] on icon at bounding box center [9, 26] width 3 height 4
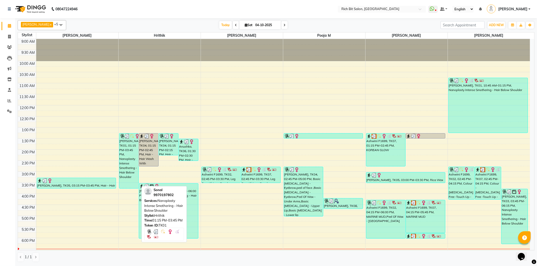
click at [125, 158] on div "[PERSON_NAME], TK01, 01:15 PM-03:45 PM, Nanoplasty Intense Smothering - Hair Be…" at bounding box center [128, 161] width 19 height 55
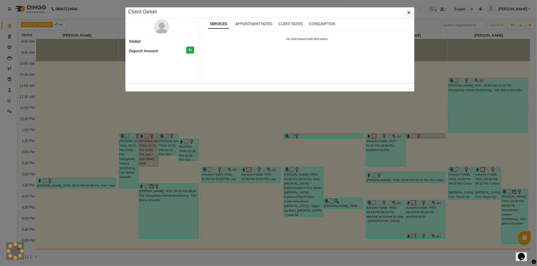
select select "3"
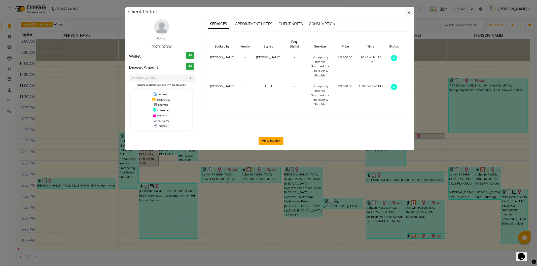
click at [273, 140] on button "View Invoice" at bounding box center [270, 141] width 25 height 8
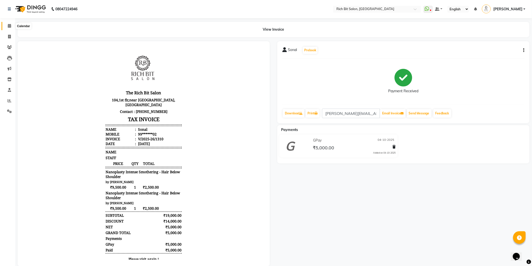
click at [5, 25] on span at bounding box center [9, 26] width 9 height 6
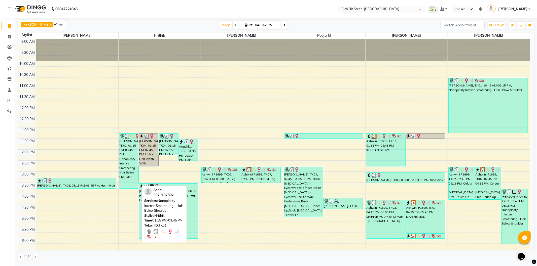
click at [130, 153] on div "[PERSON_NAME], TK01, 01:15 PM-03:45 PM, Nanoplasty Intense Smothering - Hair Be…" at bounding box center [128, 161] width 19 height 55
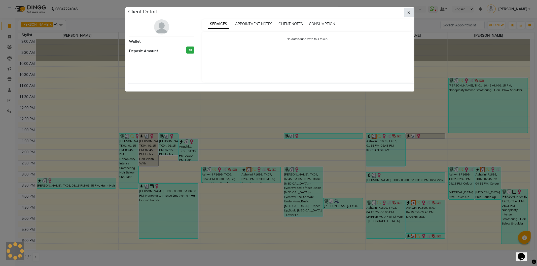
select select "3"
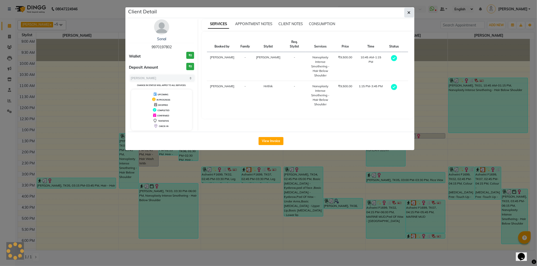
click at [405, 11] on button "button" at bounding box center [409, 13] width 10 height 10
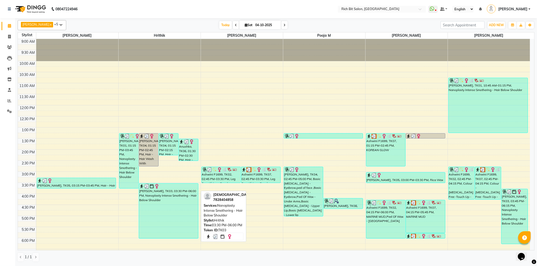
click at [161, 213] on div "[PERSON_NAME], TK03, 03:30 PM-06:00 PM, Nanoplasty Intense Smothering - Hair Be…" at bounding box center [168, 211] width 59 height 55
select select "3"
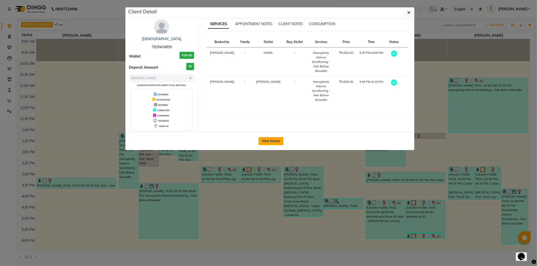
drag, startPoint x: 275, startPoint y: 137, endPoint x: 275, endPoint y: 141, distance: 4.0
click at [275, 139] on button "View Invoice" at bounding box center [270, 141] width 25 height 8
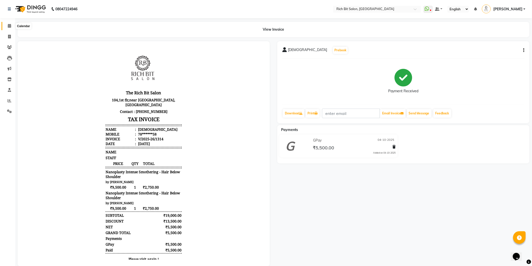
click at [12, 25] on span at bounding box center [9, 26] width 9 height 6
